Goal: Task Accomplishment & Management: Use online tool/utility

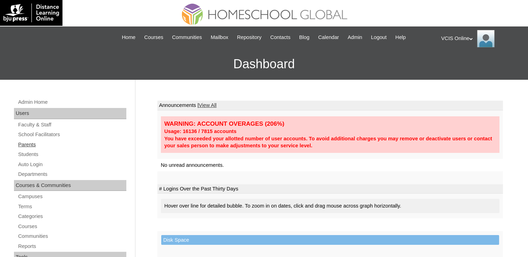
click at [21, 141] on link "Parents" at bounding box center [71, 145] width 109 height 9
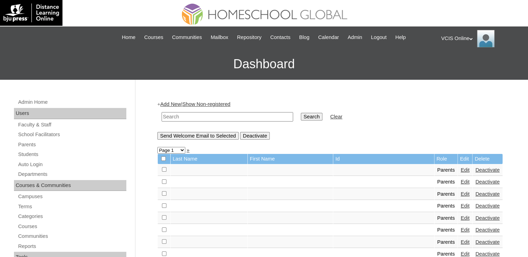
click at [230, 117] on input "text" at bounding box center [228, 116] width 132 height 9
paste input "VCIS001-6B-PA2025"
type input "VCIS001-6B-PA2025"
click at [301, 113] on input "Search" at bounding box center [312, 117] width 22 height 8
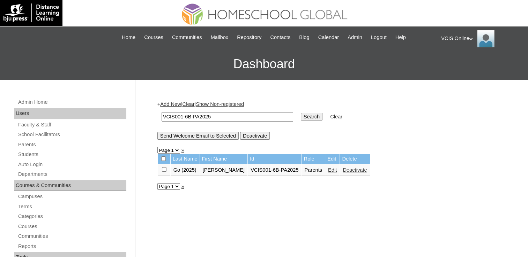
click at [328, 169] on link "Edit" at bounding box center [332, 170] width 9 height 6
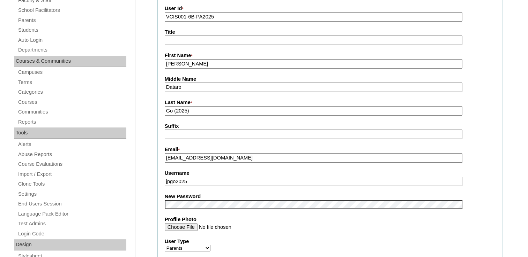
scroll to position [23, 0]
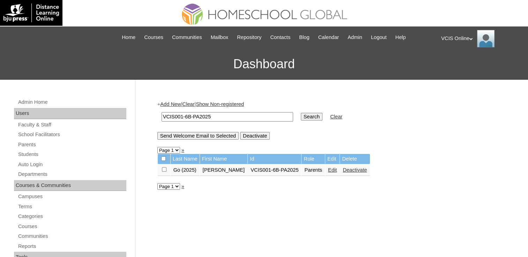
click at [224, 113] on input "VCIS001-6B-PA2025" at bounding box center [228, 116] width 132 height 9
click at [181, 115] on input "VCIS001-6B-PA2025" at bounding box center [228, 116] width 132 height 9
type input "VCIS002-6B-PA2025"
click at [301, 113] on input "Search" at bounding box center [312, 117] width 22 height 8
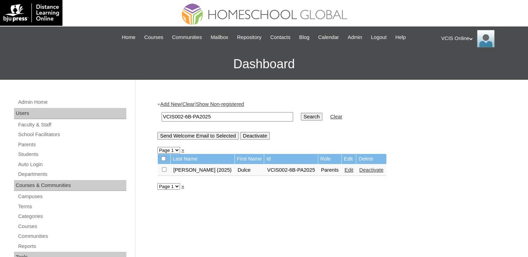
click at [181, 115] on input "VCIS002-6B-PA2025" at bounding box center [228, 116] width 132 height 9
type input "VCIS003-6B-PA2025"
click at [301, 113] on input "Search" at bounding box center [312, 117] width 22 height 8
click at [181, 115] on input "VCIS003-6B-PA2025" at bounding box center [228, 116] width 132 height 9
type input "VCIS004-6B-PA2025"
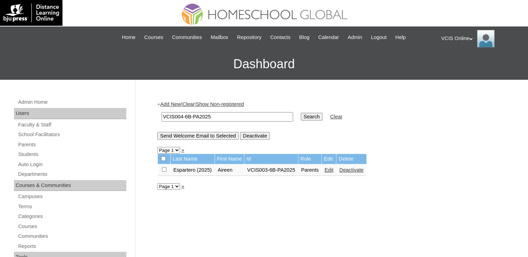
click at [301, 113] on input "Search" at bounding box center [312, 117] width 22 height 8
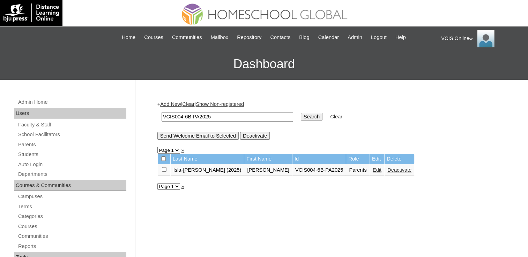
click at [181, 115] on input "VCIS004-6B-PA2025" at bounding box center [228, 116] width 132 height 9
type input "VCIS005-6B-PA2025"
click at [301, 113] on input "Search" at bounding box center [312, 117] width 22 height 8
click at [182, 116] on input "VCIS005-6B-PA2025" at bounding box center [228, 116] width 132 height 9
type input "VCIS006-6B-PA2025"
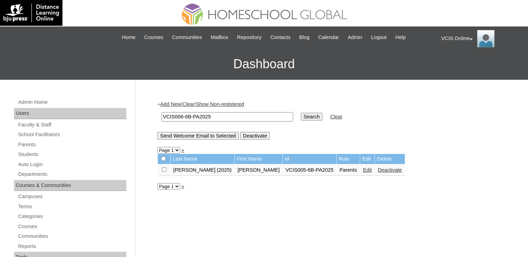
click at [301, 113] on input "Search" at bounding box center [312, 117] width 22 height 8
click at [182, 116] on input "VCIS006-6B-PA2025" at bounding box center [228, 116] width 132 height 9
type input "VCIS007-6B-PA2025"
click at [301, 113] on input "Search" at bounding box center [312, 117] width 22 height 8
click at [182, 116] on input "VCIS007-6B-PA2025" at bounding box center [228, 116] width 132 height 9
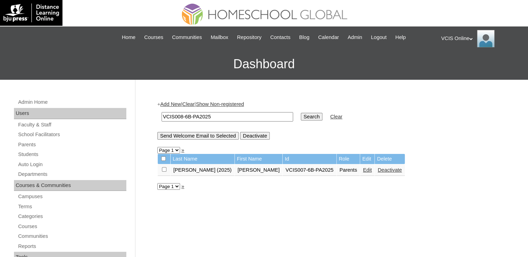
type input "VCIS008-6B-PA2025"
click at [301, 113] on input "Search" at bounding box center [312, 117] width 22 height 8
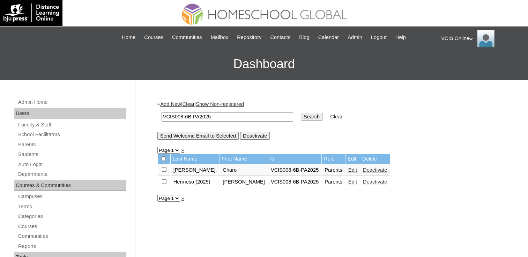
click at [348, 170] on link "Edit" at bounding box center [352, 170] width 9 height 6
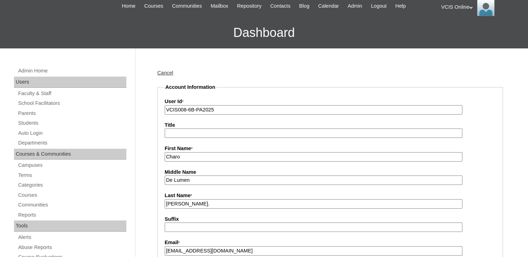
scroll to position [23, 0]
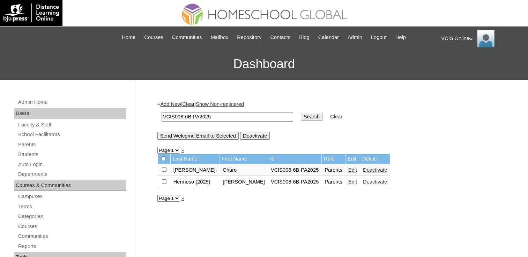
click at [348, 180] on link "Edit" at bounding box center [352, 182] width 9 height 6
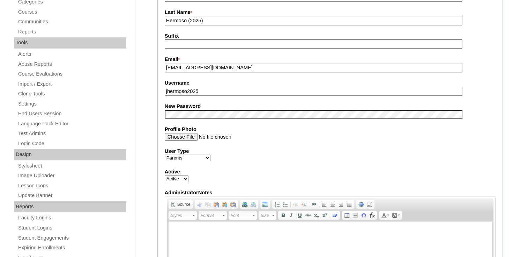
scroll to position [209, 0]
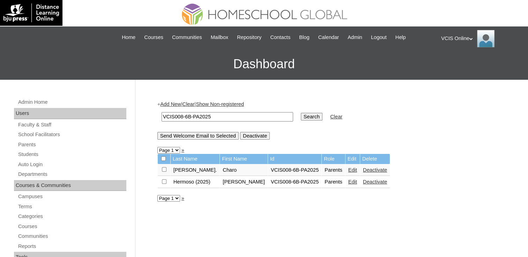
click at [182, 117] on input "VCIS008-6B-PA2025" at bounding box center [228, 116] width 132 height 9
click at [348, 169] on link "Edit" at bounding box center [352, 170] width 9 height 6
click at [181, 113] on input "VCIS008-6B-PA2025" at bounding box center [228, 116] width 132 height 9
type input "VCIS009-6B-PA2025"
click at [301, 113] on input "Search" at bounding box center [312, 117] width 22 height 8
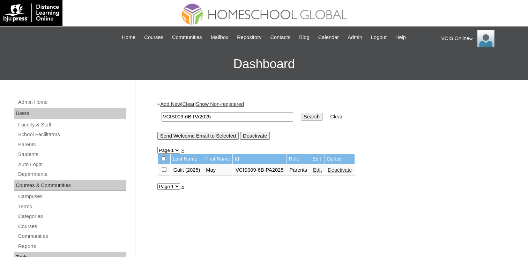
click at [181, 119] on input "VCIS009-6B-PA2025" at bounding box center [228, 116] width 132 height 9
type input "VCIS0010-6B-PA2025"
click at [301, 113] on input "Search" at bounding box center [312, 117] width 22 height 8
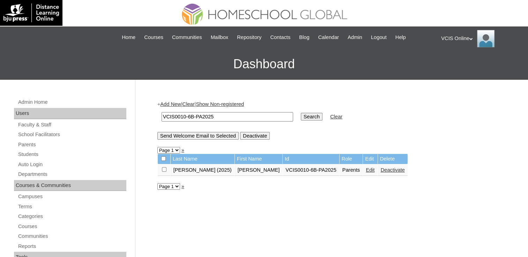
click at [181, 119] on input "VCIS0010-6B-PA2025" at bounding box center [228, 116] width 132 height 9
click at [186, 117] on input "VCIS0010-6B-PA2025" at bounding box center [228, 116] width 132 height 9
type input "VCIS0011-6B-PA2025"
click at [301, 113] on input "Search" at bounding box center [312, 117] width 22 height 8
click at [187, 115] on input "VCIS0011-6B-PA2025" at bounding box center [228, 116] width 132 height 9
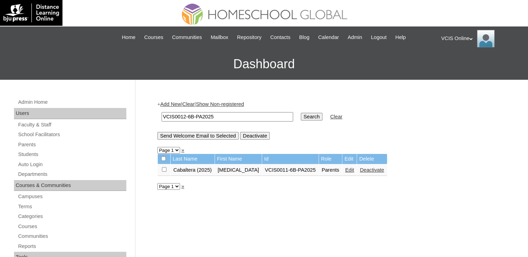
type input "VCIS0012-6B-PA2025"
click at [301, 113] on input "Search" at bounding box center [312, 117] width 22 height 8
click at [38, 152] on link "Students" at bounding box center [71, 154] width 109 height 9
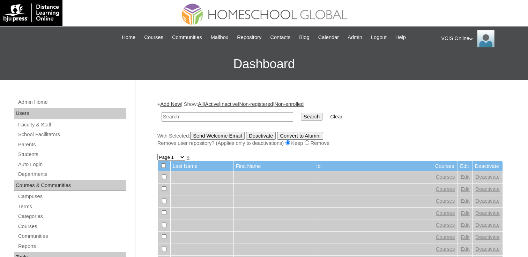
paste input "VCIS001-6B-SA2025"
type input "VCIS001-6B-SA2025"
click at [301, 113] on input "Search" at bounding box center [312, 117] width 22 height 8
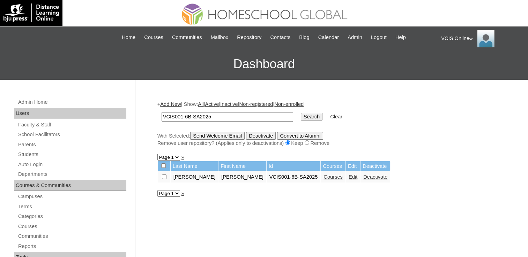
click at [251, 114] on input "VCIS001-6B-SA2025" at bounding box center [228, 116] width 132 height 9
paste input "2"
type input "VCIS002-6B-SA2025"
click at [301, 113] on input "Search" at bounding box center [312, 117] width 22 height 8
click at [221, 120] on input "VCIS002-6B-SA2025" at bounding box center [228, 116] width 132 height 9
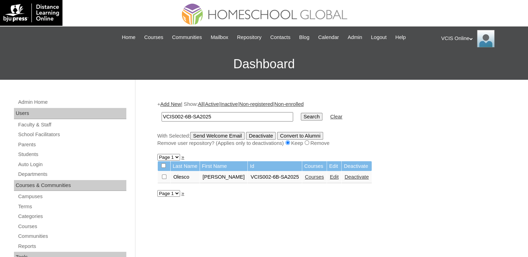
paste input "3"
type input "VCIS003-6B-SA2025"
click at [301, 113] on input "Search" at bounding box center [312, 117] width 22 height 8
click at [243, 118] on input "VCIS003-6B-SA2025" at bounding box center [228, 116] width 132 height 9
paste input "4"
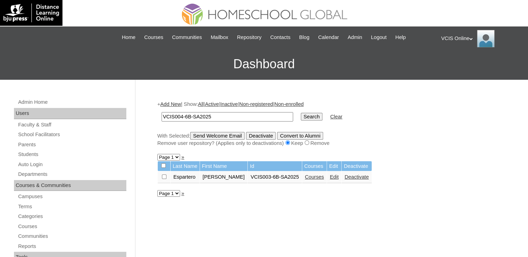
type input "VCIS004-6B-SA2025"
click at [301, 113] on input "Search" at bounding box center [312, 117] width 22 height 8
click at [206, 114] on input "VCIS004-6B-SA2025" at bounding box center [228, 116] width 132 height 9
paste input "5-6B-SA-"
type input "VCIS005-6B-SA-2025"
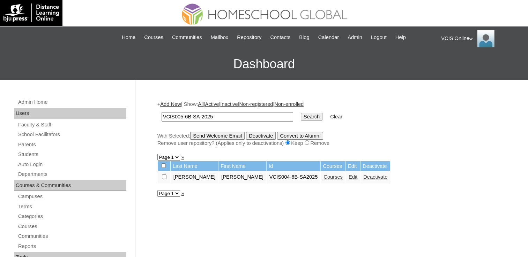
click at [301, 113] on input "Search" at bounding box center [312, 117] width 22 height 8
click at [193, 111] on td "VCIS005-6B-SA-2025" at bounding box center [227, 117] width 138 height 16
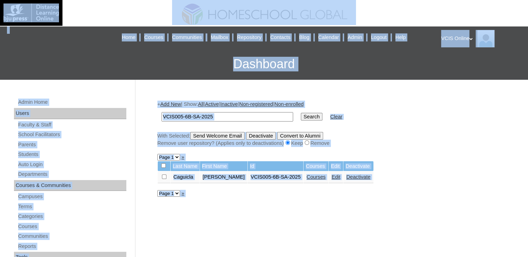
click at [225, 117] on input "VCIS005-6B-SA-2025" at bounding box center [228, 116] width 132 height 9
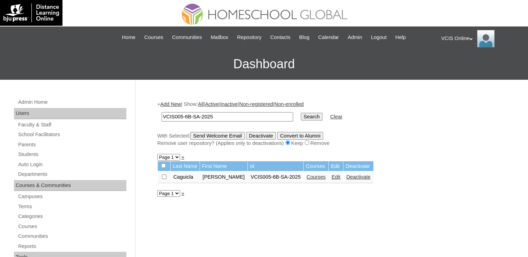
paste input "6-6B-SA"
type input "VCIS006-6B-SA2025"
click at [301, 113] on input "Search" at bounding box center [312, 117] width 22 height 8
click at [208, 119] on input "VCIS006-6B-SA2025" at bounding box center [228, 116] width 132 height 9
paste input "7"
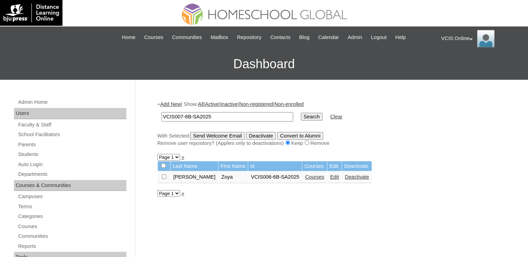
type input "VCIS007-6B-SA2025"
click at [301, 113] on input "Search" at bounding box center [312, 117] width 22 height 8
paste input "8"
type input "VCIS008-6B-SA2025"
click at [301, 113] on input "Search" at bounding box center [312, 117] width 22 height 8
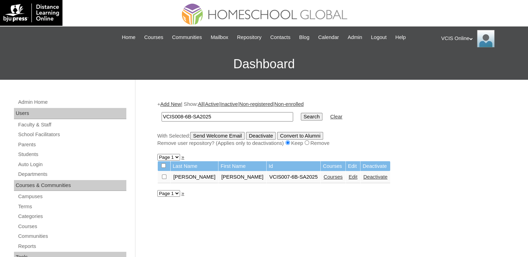
click at [301, 113] on input "Search" at bounding box center [312, 117] width 22 height 8
click at [218, 115] on input "VCIS008-6B-SA2025" at bounding box center [228, 116] width 132 height 9
paste input "9"
type input "VCIS009-6B-SA2025"
click at [301, 113] on input "Search" at bounding box center [312, 117] width 22 height 8
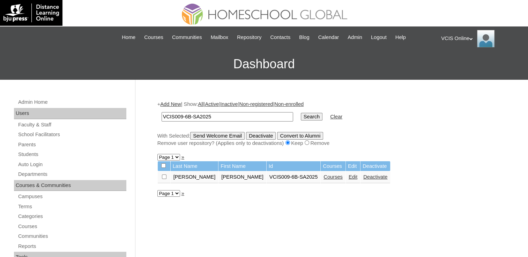
click at [219, 115] on input "VCIS009-6B-SA2025" at bounding box center [228, 116] width 132 height 9
paste input "10"
type input "VCIS0010-6B-SA2025"
click at [301, 113] on input "Search" at bounding box center [312, 117] width 22 height 8
click at [199, 122] on td "VCIS0010-6B-SA2025" at bounding box center [227, 117] width 138 height 16
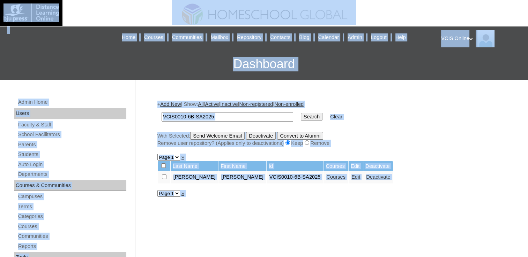
click at [212, 117] on input "VCIS0010-6B-SA2025" at bounding box center [228, 116] width 132 height 9
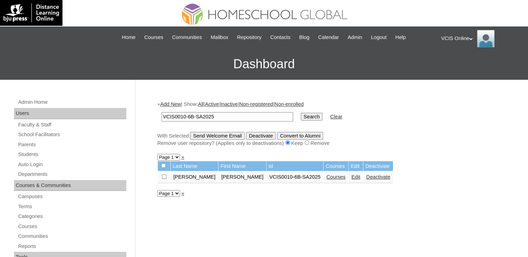
paste input "1"
type input "VCIS0011-6B-SA2025"
click at [301, 113] on input "Search" at bounding box center [312, 117] width 22 height 8
click at [201, 117] on input "VCIS0011-6B-SA2025" at bounding box center [228, 116] width 132 height 9
paste input "2"
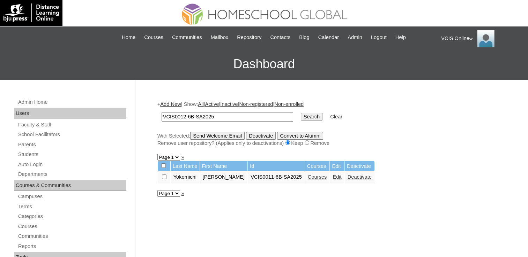
type input "VCIS0012-6B-SA2025"
click at [301, 113] on input "Search" at bounding box center [312, 117] width 22 height 8
